Goal: Information Seeking & Learning: Learn about a topic

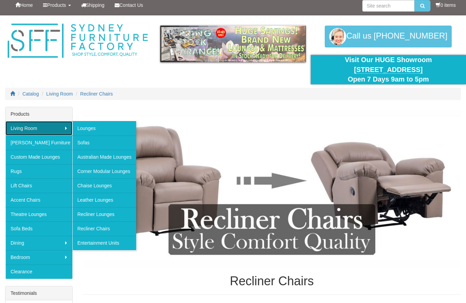
scroll to position [18, 0]
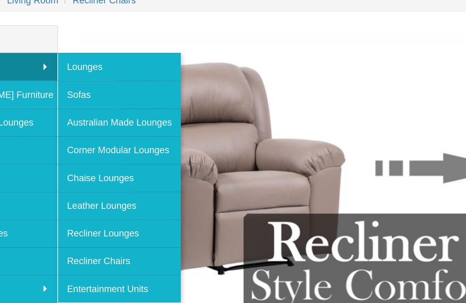
click at [72, 192] on link "Recliner Lounges" at bounding box center [104, 199] width 64 height 14
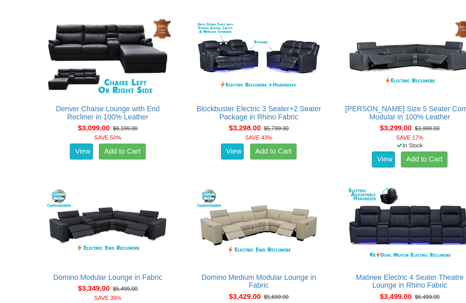
scroll to position [1280, 0]
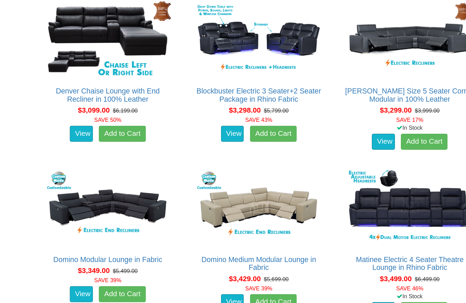
click at [373, 162] on img at bounding box center [401, 196] width 112 height 68
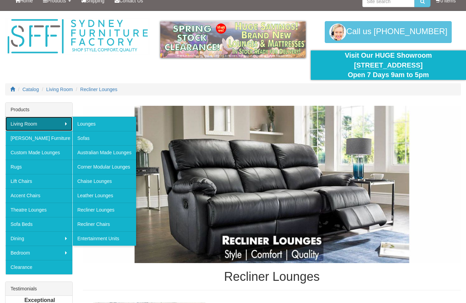
scroll to position [23, 0]
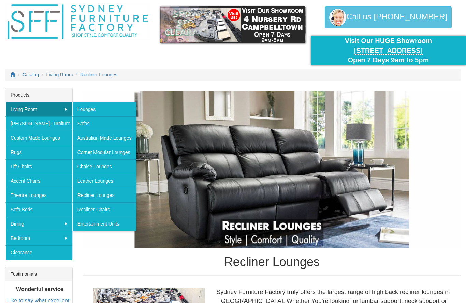
click at [106, 139] on link "Australian Made Lounges" at bounding box center [104, 138] width 64 height 14
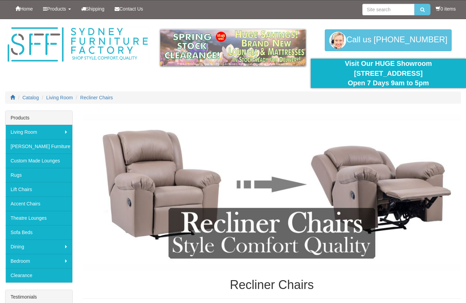
scroll to position [113, 43]
